Goal: Complete application form

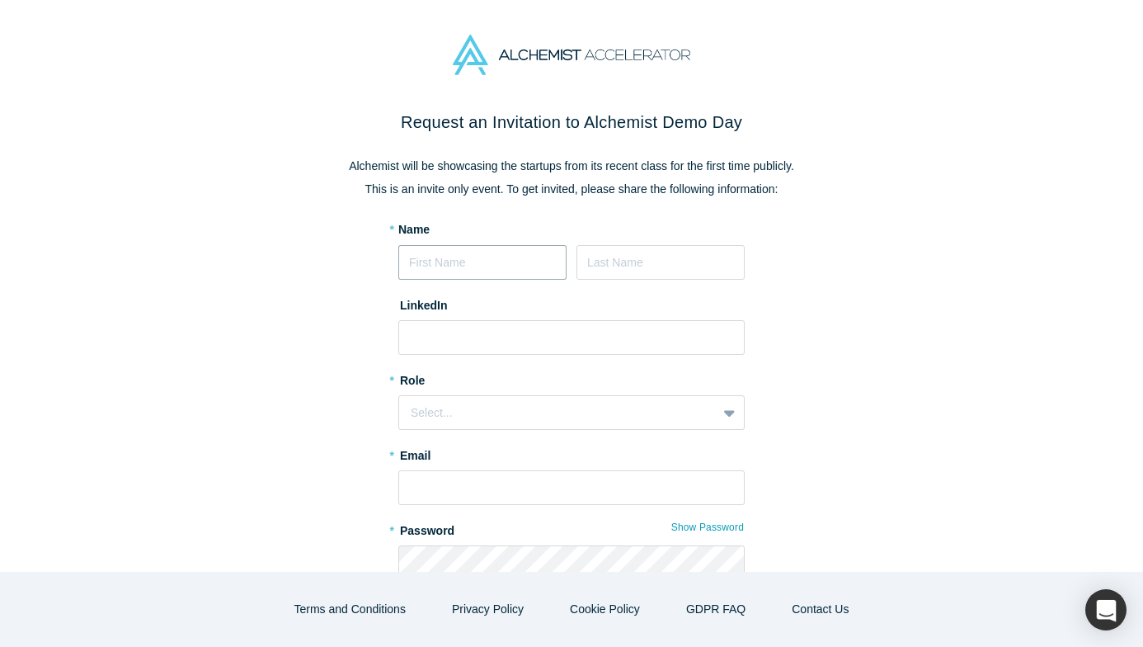
click at [468, 256] on input at bounding box center [482, 262] width 168 height 35
type input "[PERSON_NAME]"
type input "[PERSON_NAME][EMAIL_ADDRESS][PERSON_NAME][DOMAIN_NAME]"
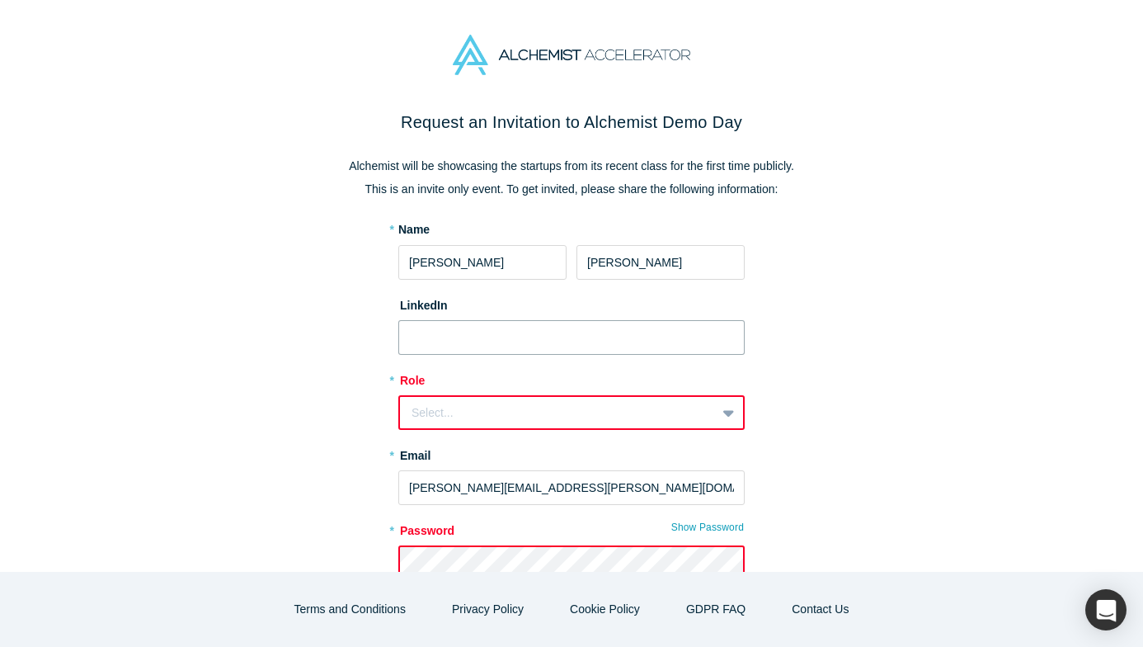
click at [505, 345] on input at bounding box center [571, 337] width 346 height 35
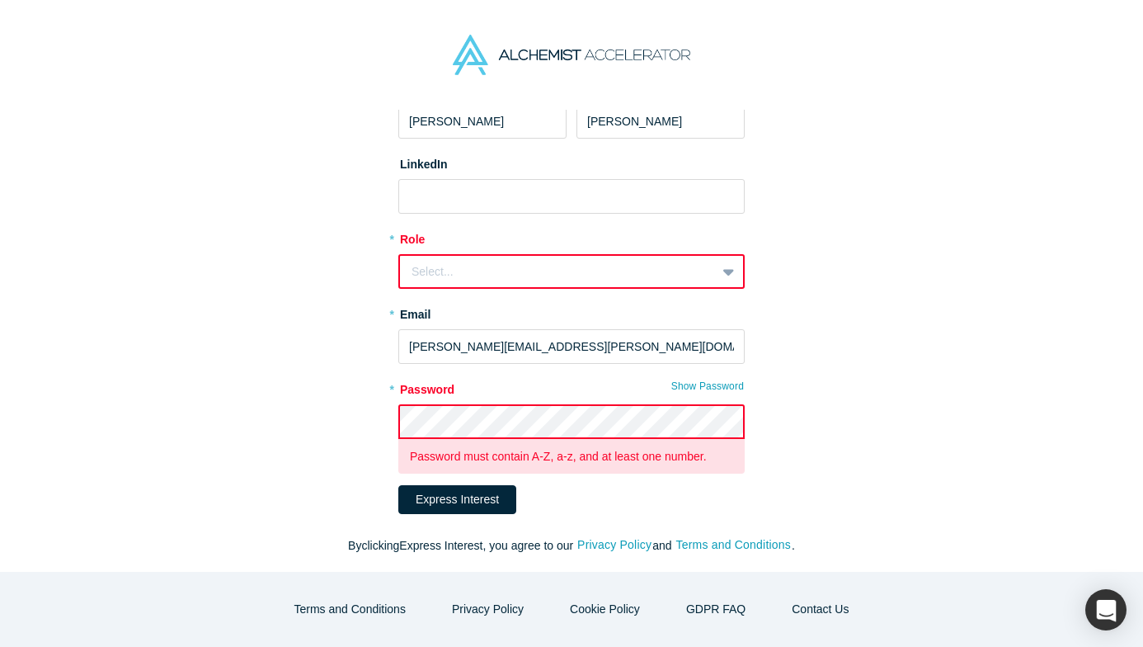
scroll to position [159, 0]
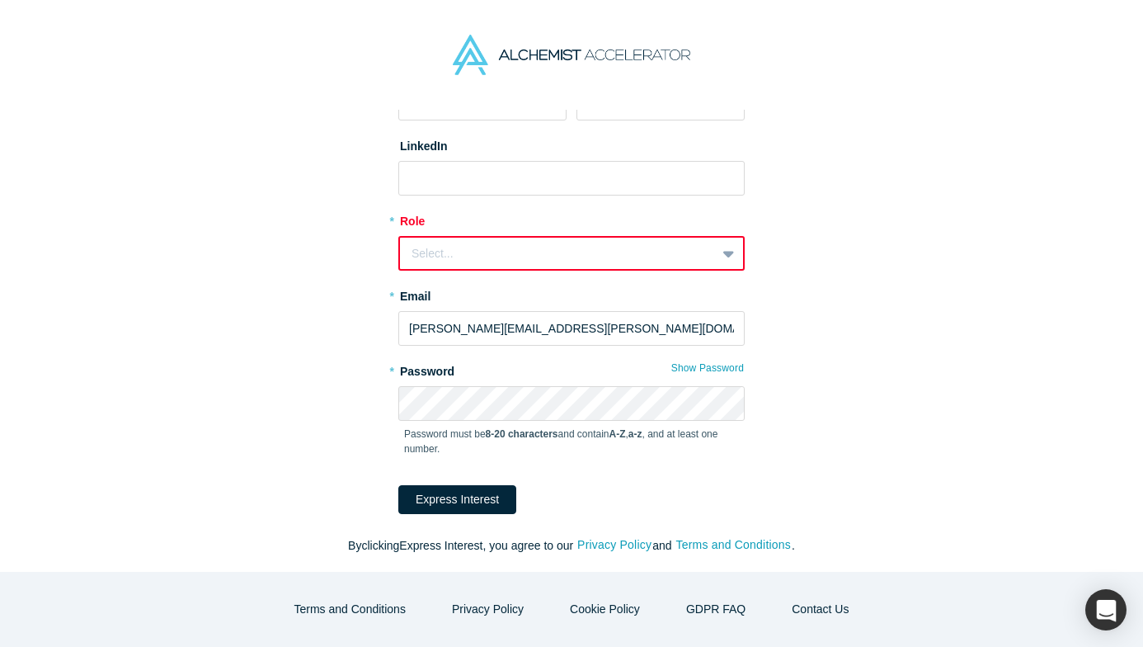
click at [482, 252] on div "Select..." at bounding box center [558, 253] width 293 height 17
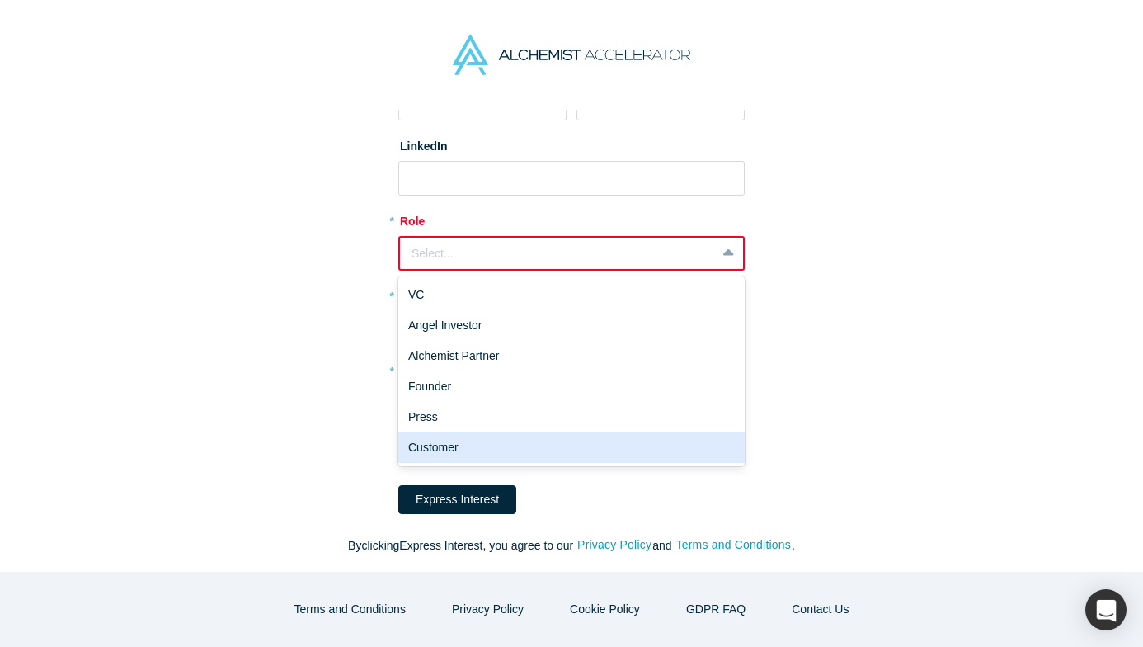
click at [442, 446] on div "Customer" at bounding box center [571, 447] width 346 height 31
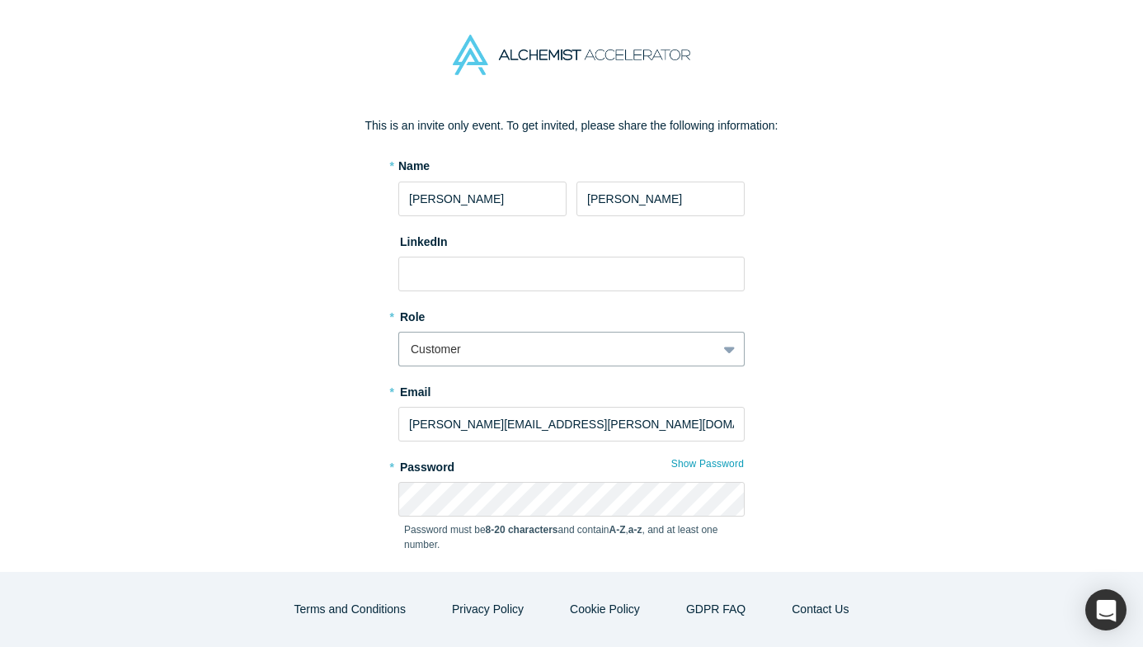
scroll to position [65, 0]
click at [431, 279] on input at bounding box center [571, 272] width 346 height 35
